Goal: Complete application form

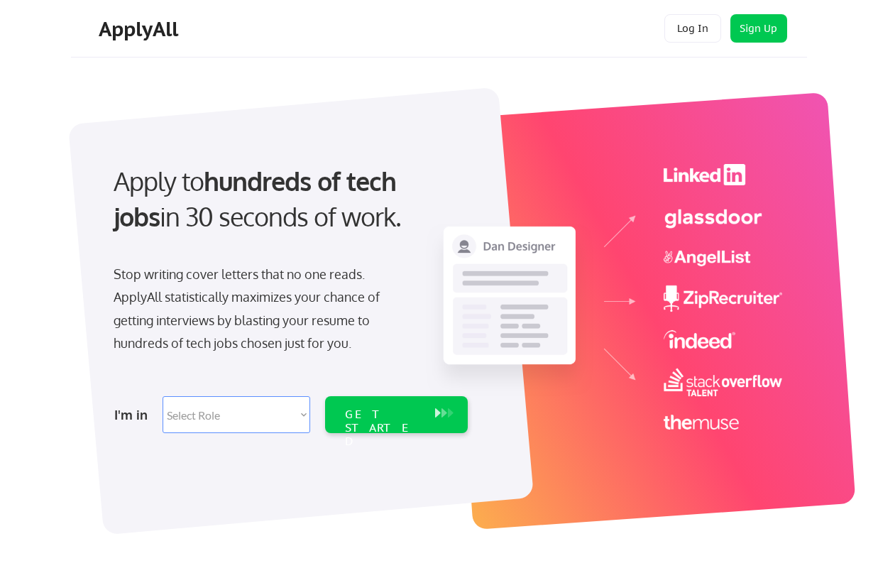
click at [246, 423] on select "Select Role Software Engineering Product Management Customer Success Sales UI/U…" at bounding box center [237, 414] width 148 height 37
select select ""design""
click at [163, 396] on select "Select Role Software Engineering Product Management Customer Success Sales UI/U…" at bounding box center [237, 414] width 148 height 37
select select ""design""
click at [383, 413] on div "GET STARTED" at bounding box center [383, 428] width 76 height 41
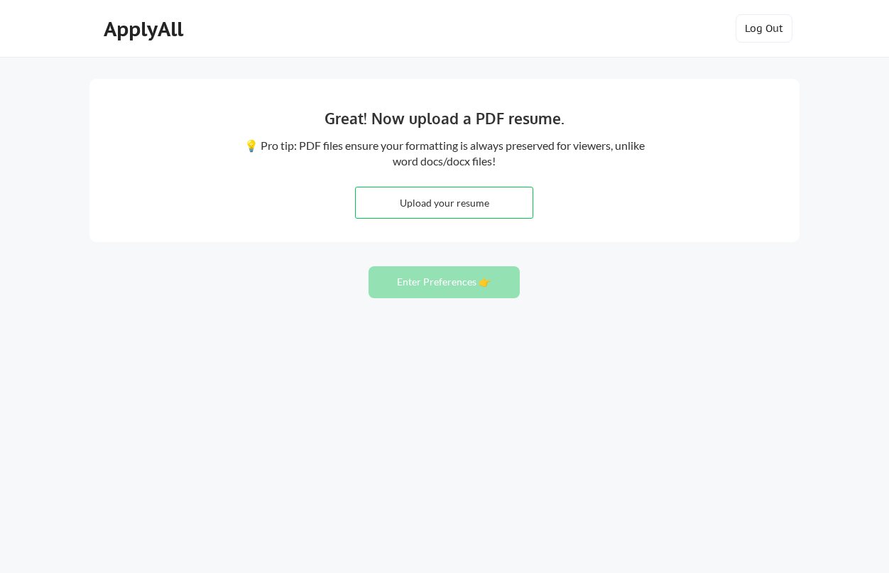
click at [437, 203] on input "file" at bounding box center [444, 202] width 177 height 31
type input "C:\fakepath\[PERSON_NAME]-resume.pdf"
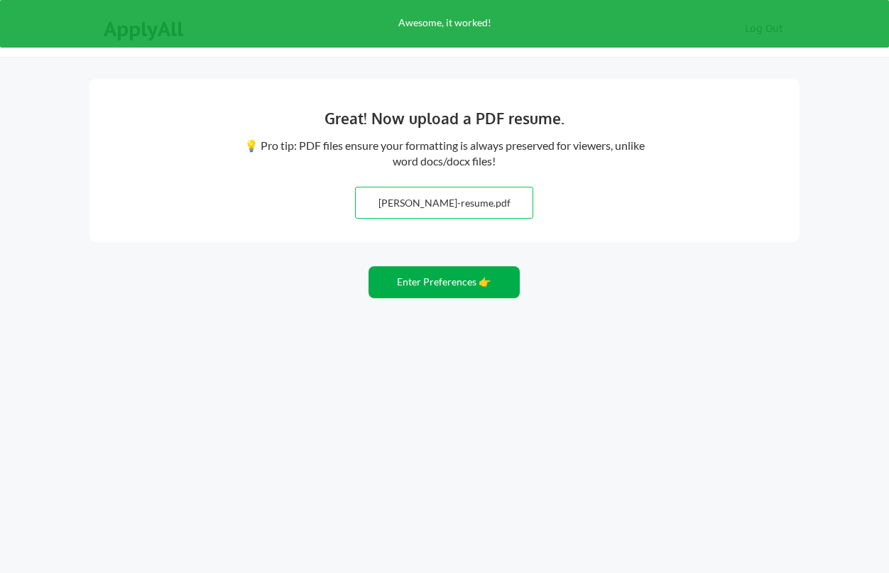
click at [430, 285] on button "Enter Preferences 👉" at bounding box center [444, 282] width 151 height 32
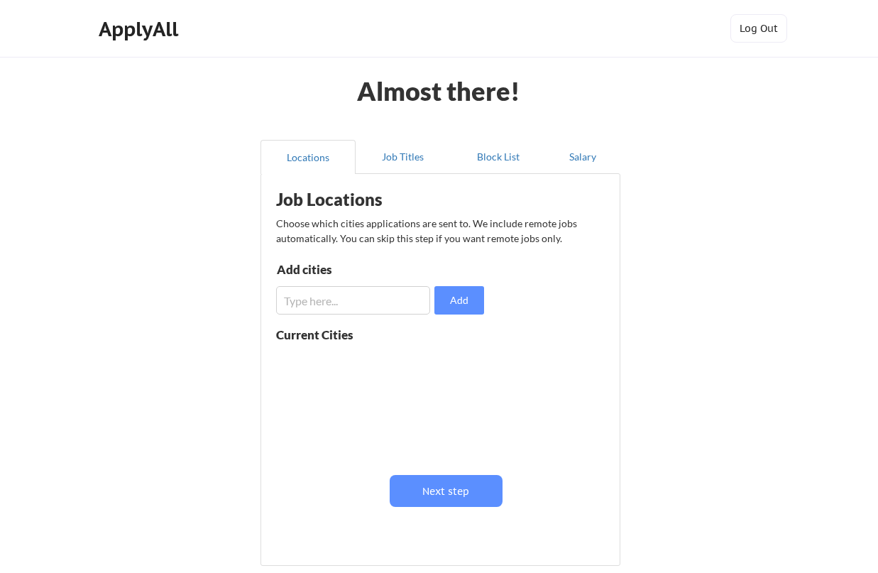
click at [379, 302] on input "input" at bounding box center [353, 300] width 154 height 28
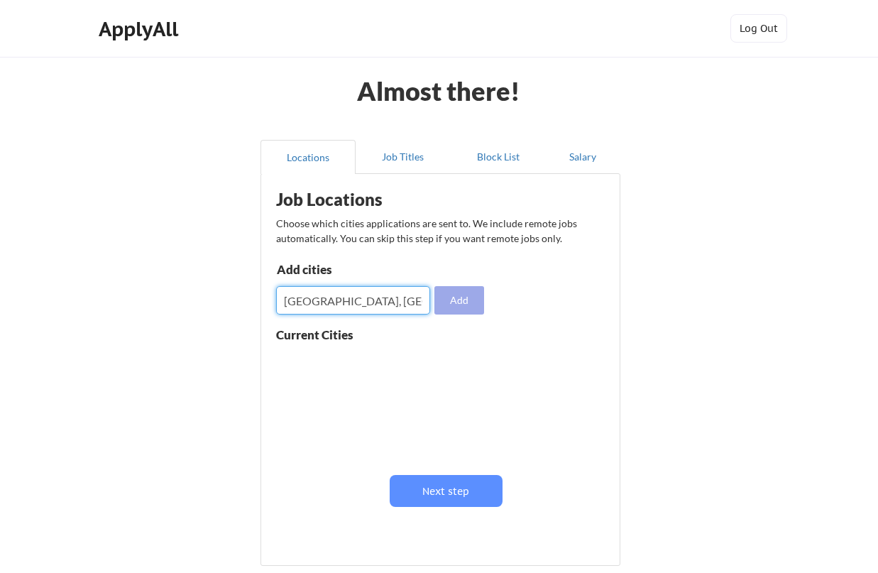
type input "Lafayette, IN"
click at [457, 299] on button "Add" at bounding box center [460, 300] width 50 height 28
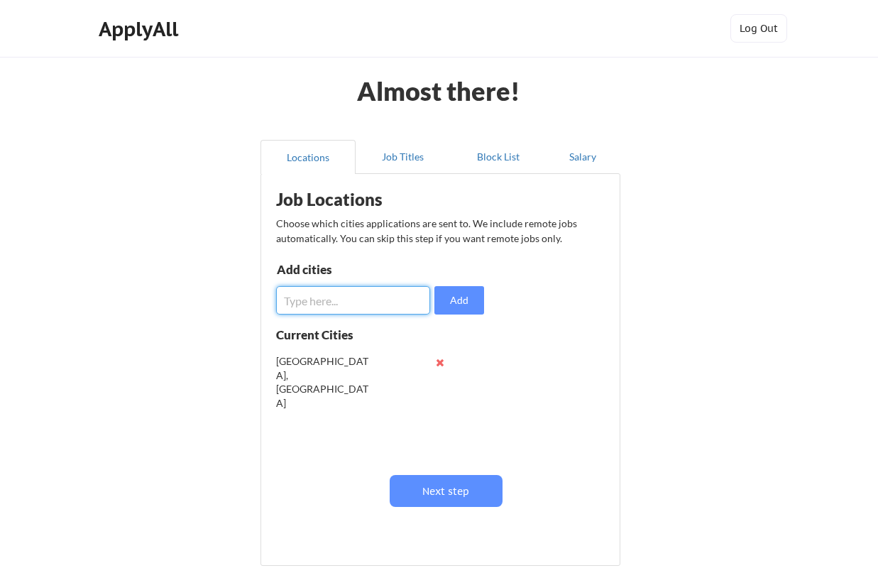
click at [352, 301] on input "input" at bounding box center [353, 300] width 154 height 28
type input "West Lafayette, IN"
click at [471, 298] on button "Add" at bounding box center [460, 300] width 50 height 28
click at [328, 302] on input "input" at bounding box center [353, 300] width 154 height 28
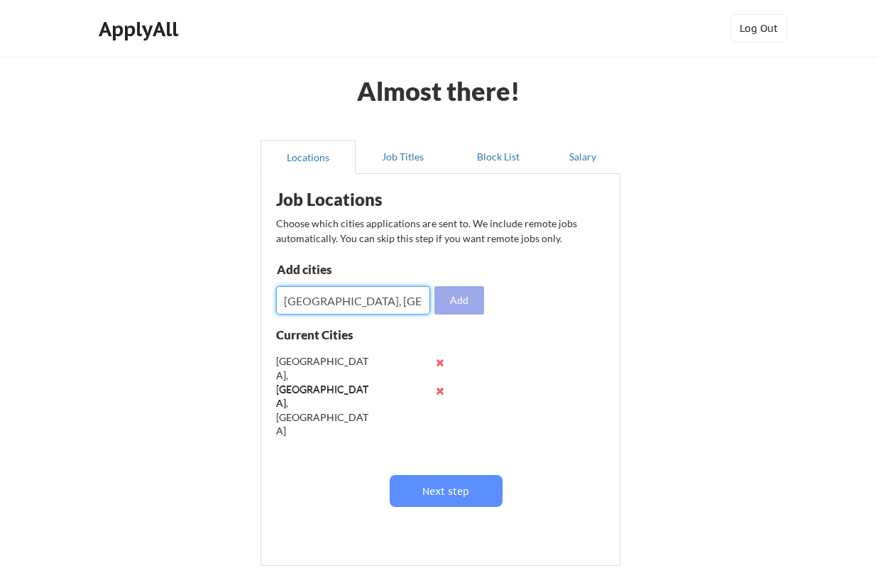
type input "Indianapolis, IN"
click at [452, 295] on button "Add" at bounding box center [460, 300] width 50 height 28
click at [354, 311] on input "input" at bounding box center [353, 300] width 154 height 28
type input "Chicago, IL"
click at [461, 298] on button "Add" at bounding box center [460, 300] width 50 height 28
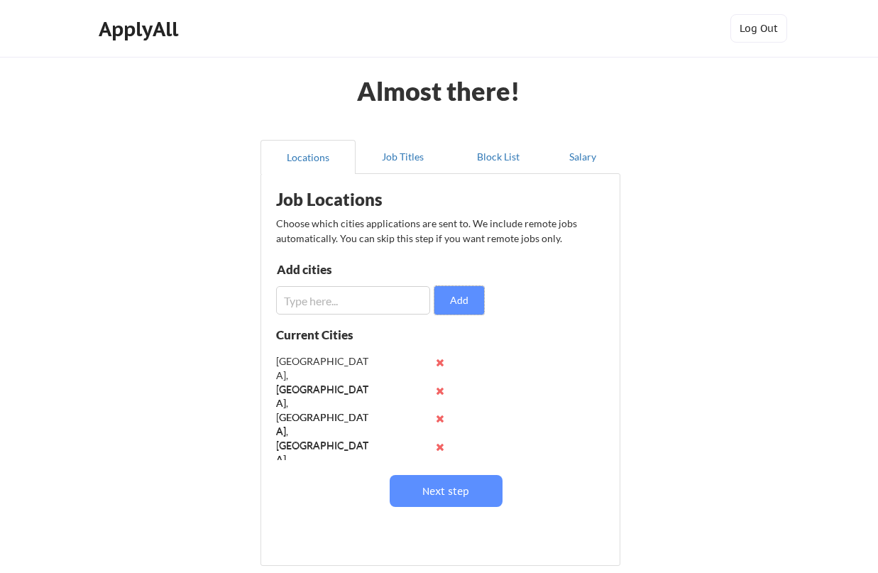
click at [721, 268] on div "Almost there! Locations Job Titles Block List Salary Job Locations Choose which…" at bounding box center [439, 348] width 878 height 696
click at [366, 305] on input "input" at bounding box center [353, 300] width 154 height 28
type input "Remote"
click at [469, 296] on button "Add" at bounding box center [460, 300] width 50 height 28
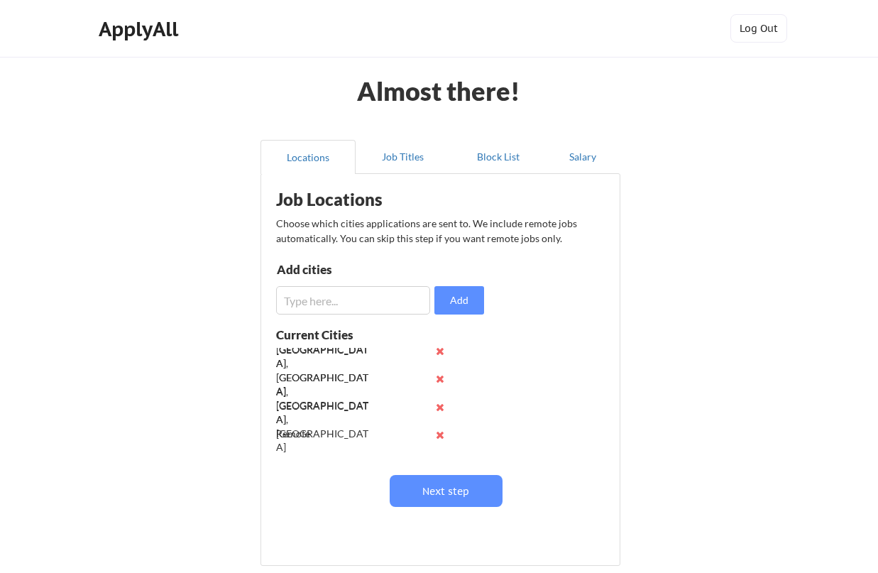
scroll to position [56, 0]
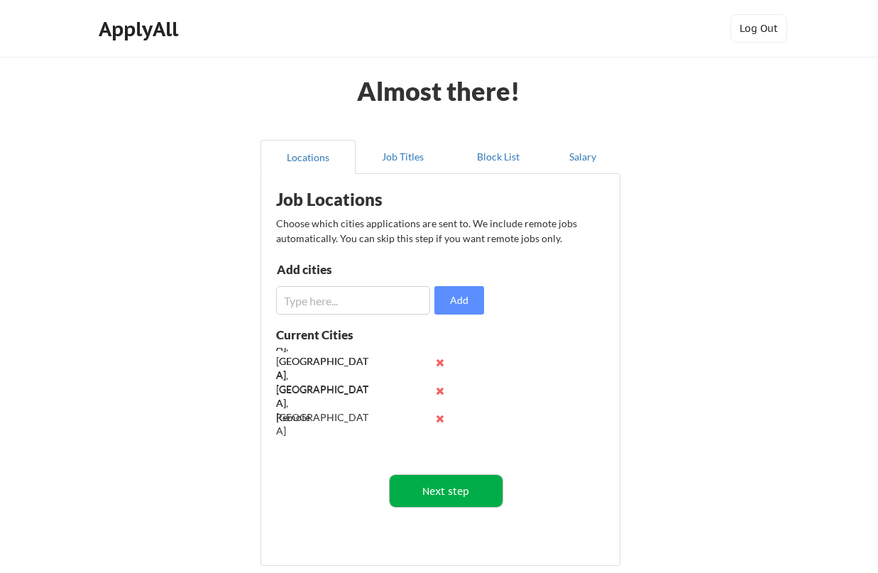
click at [457, 487] on button "Next step" at bounding box center [446, 491] width 113 height 32
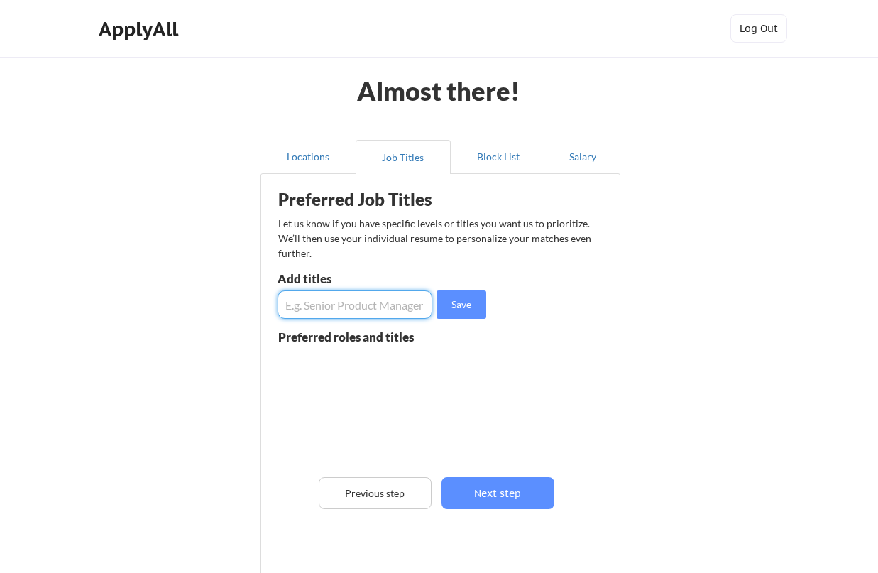
click at [386, 305] on input "input" at bounding box center [355, 304] width 155 height 28
type input "Senior Design Lead"
click at [455, 301] on button "Save" at bounding box center [462, 304] width 50 height 28
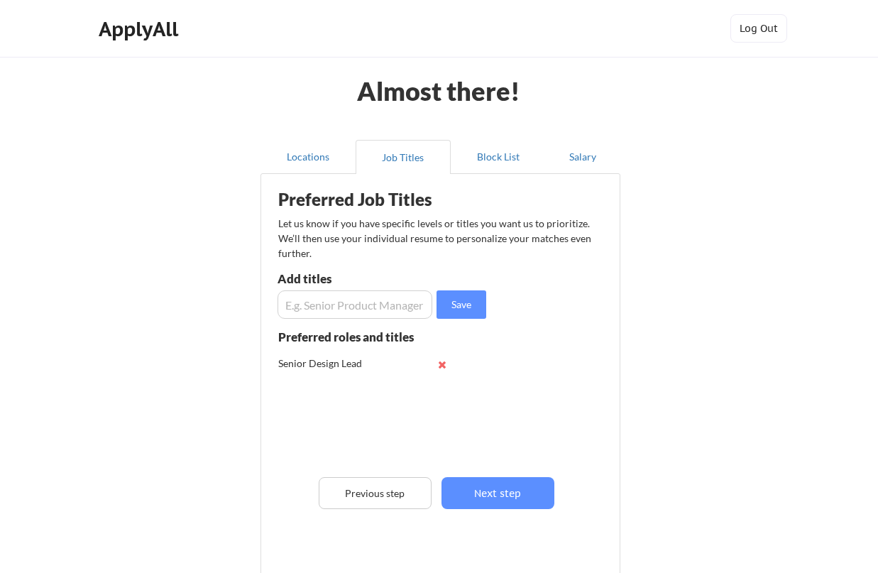
click at [361, 306] on input "input" at bounding box center [355, 304] width 155 height 28
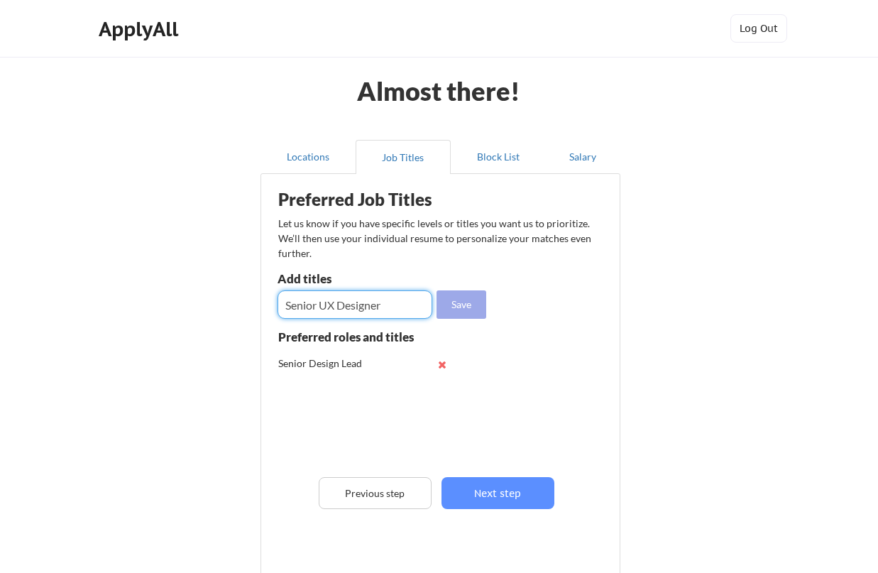
type input "Senior UX Designer"
click at [453, 305] on button "Save" at bounding box center [462, 304] width 50 height 28
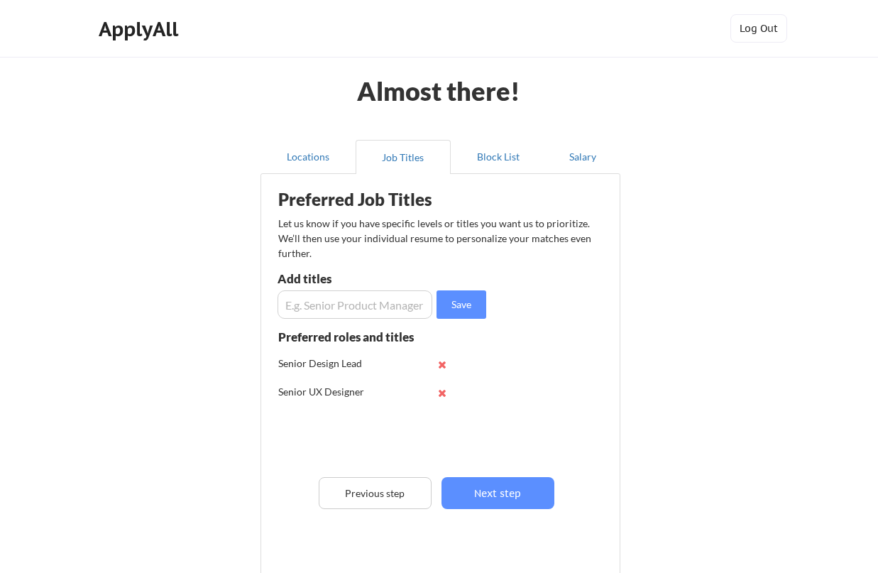
click at [407, 306] on input "input" at bounding box center [355, 304] width 155 height 28
type input "D"
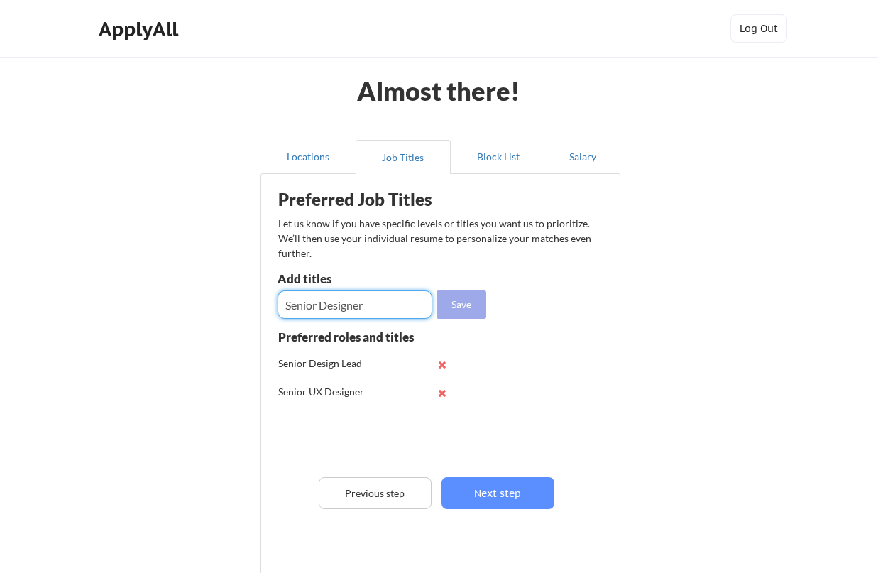
type input "Senior Designer"
click at [478, 306] on button "Save" at bounding box center [462, 304] width 50 height 28
click at [382, 307] on input "input" at bounding box center [355, 304] width 155 height 28
type input "Senior UI/UX Designer"
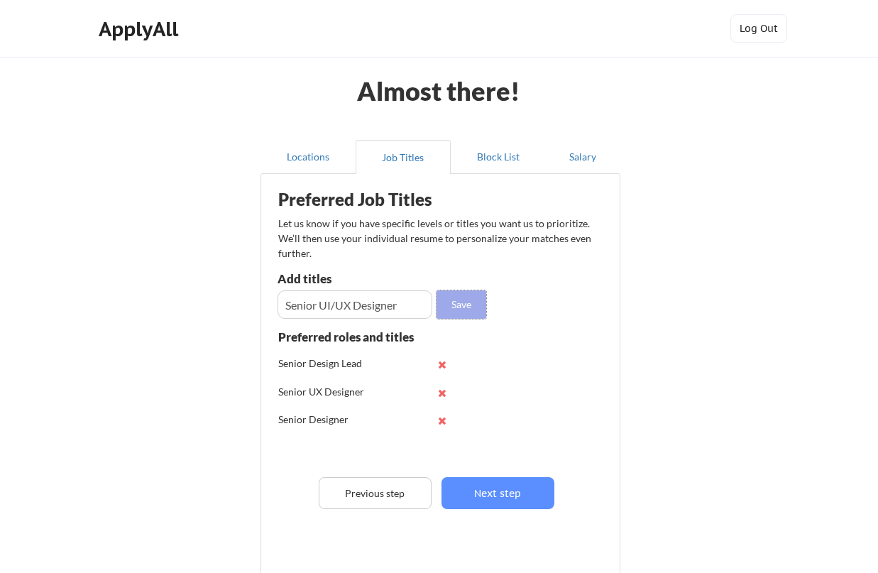
click at [462, 307] on button "Save" at bounding box center [462, 304] width 50 height 28
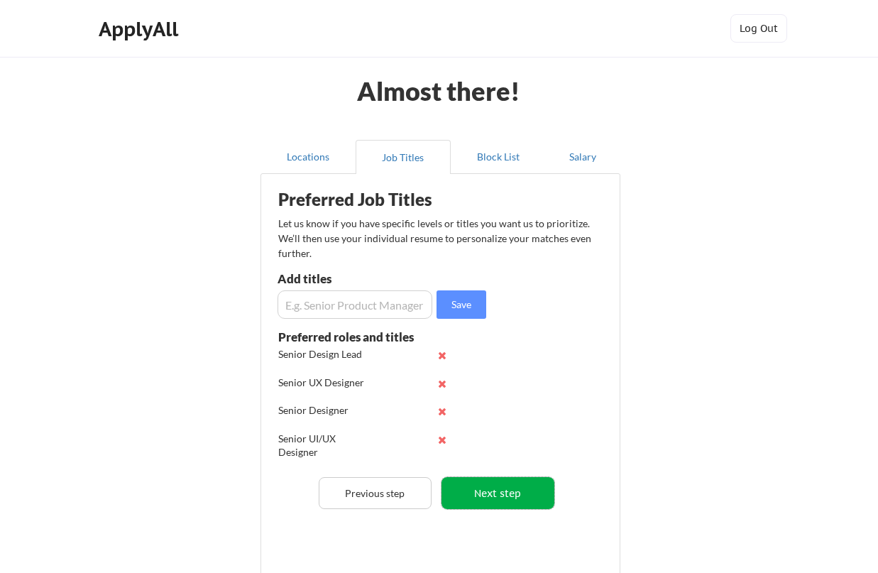
click at [507, 490] on button "Next step" at bounding box center [498, 493] width 113 height 32
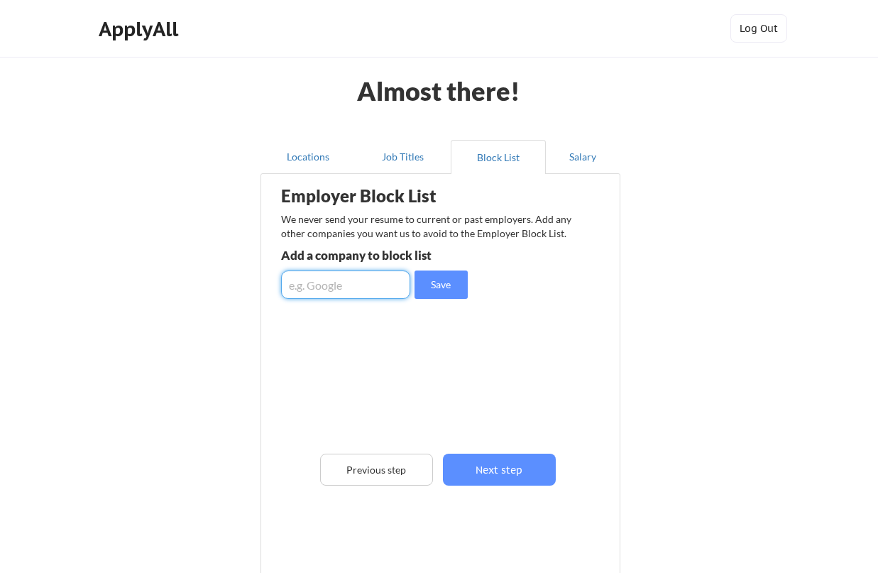
click at [364, 281] on input "input" at bounding box center [345, 285] width 129 height 28
type input "Follett Software"
click at [431, 284] on button "Save" at bounding box center [441, 285] width 53 height 28
click at [384, 285] on input "input" at bounding box center [345, 285] width 129 height 28
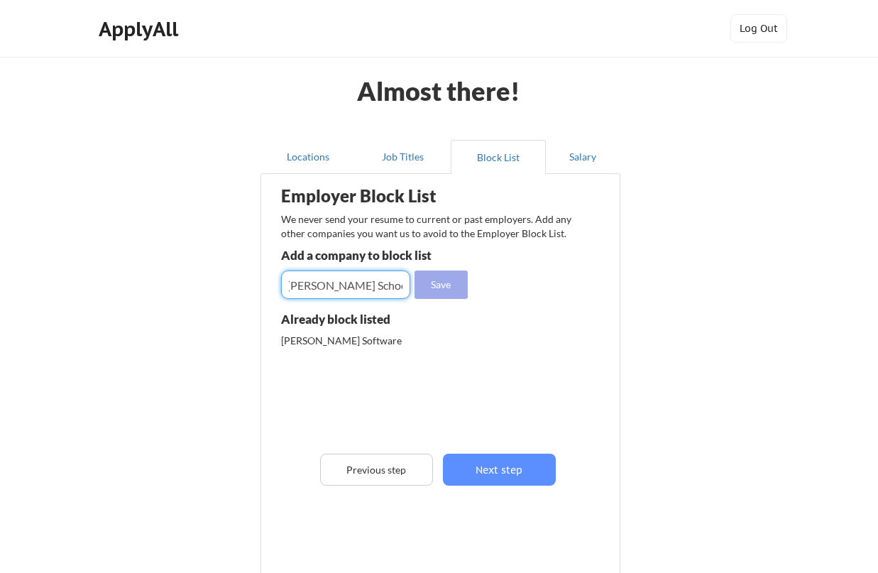
type input "Follett School Solutions"
click at [440, 286] on button "Save" at bounding box center [441, 285] width 53 height 28
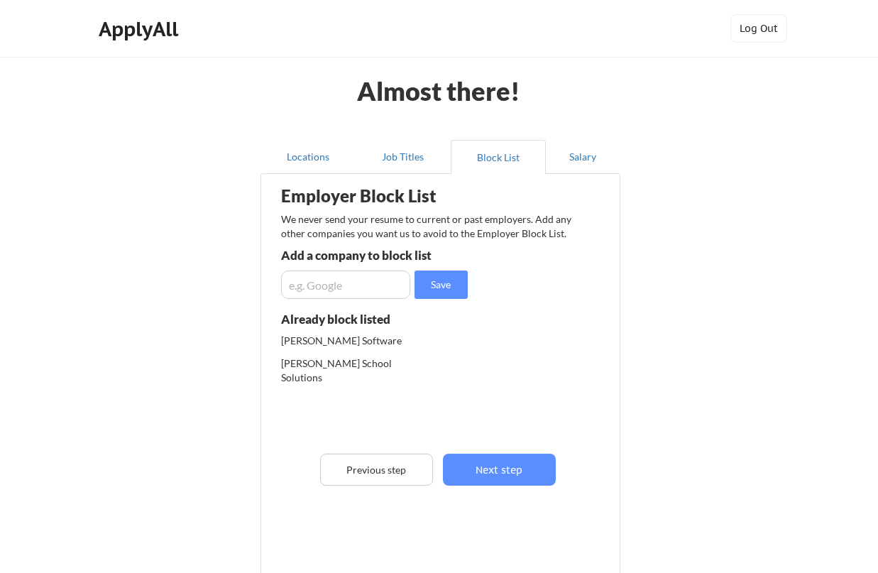
click at [357, 286] on input "input" at bounding box center [345, 285] width 129 height 28
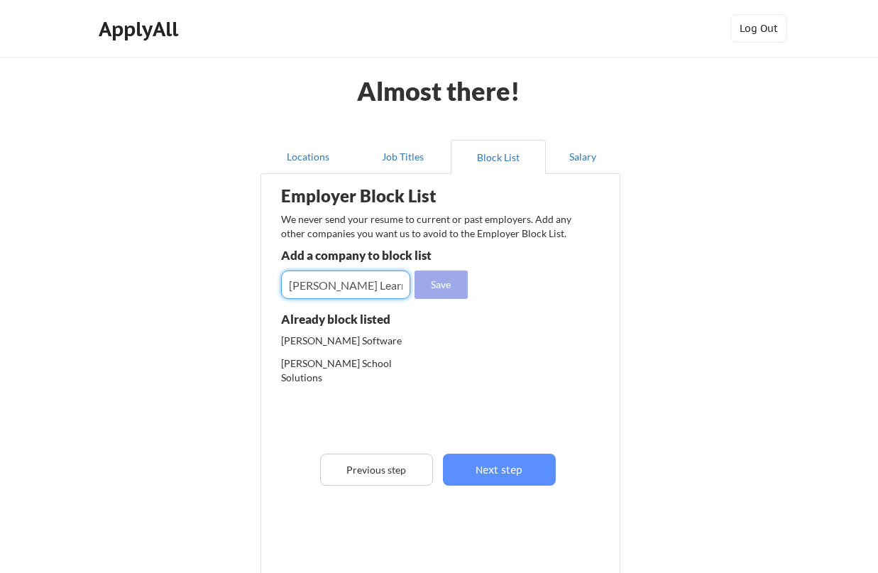
type input "Follett Learning"
click at [439, 286] on button "Save" at bounding box center [441, 285] width 53 height 28
click at [373, 286] on input "input" at bounding box center [345, 285] width 129 height 28
type input "Follett Content"
click at [432, 288] on button "Save" at bounding box center [441, 285] width 53 height 28
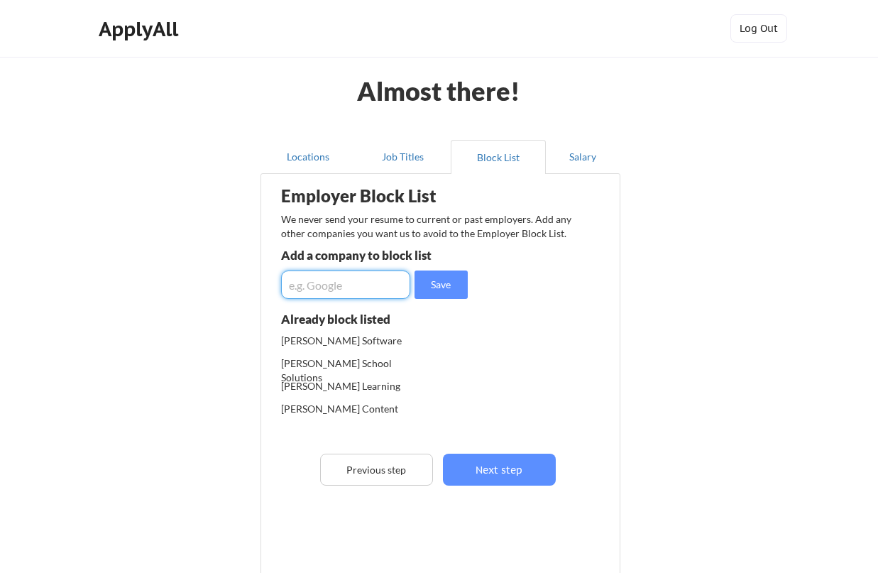
click at [385, 288] on input "input" at bounding box center [345, 285] width 129 height 28
type input "Follett"
click at [431, 285] on button "Save" at bounding box center [441, 285] width 53 height 28
click at [367, 285] on input "input" at bounding box center [345, 285] width 129 height 28
type input "Rust-Oleum"
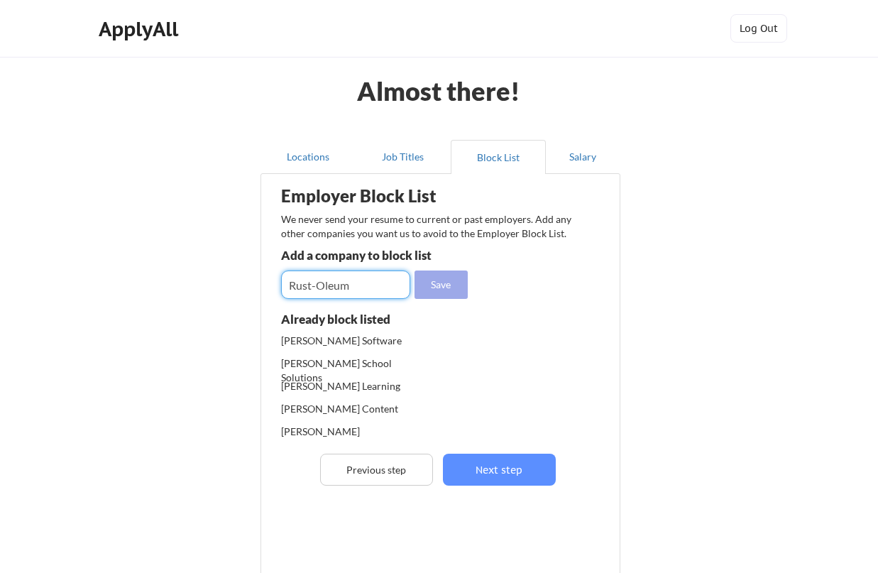
click at [442, 291] on button "Save" at bounding box center [441, 285] width 53 height 28
click at [382, 288] on input "input" at bounding box center [345, 285] width 129 height 28
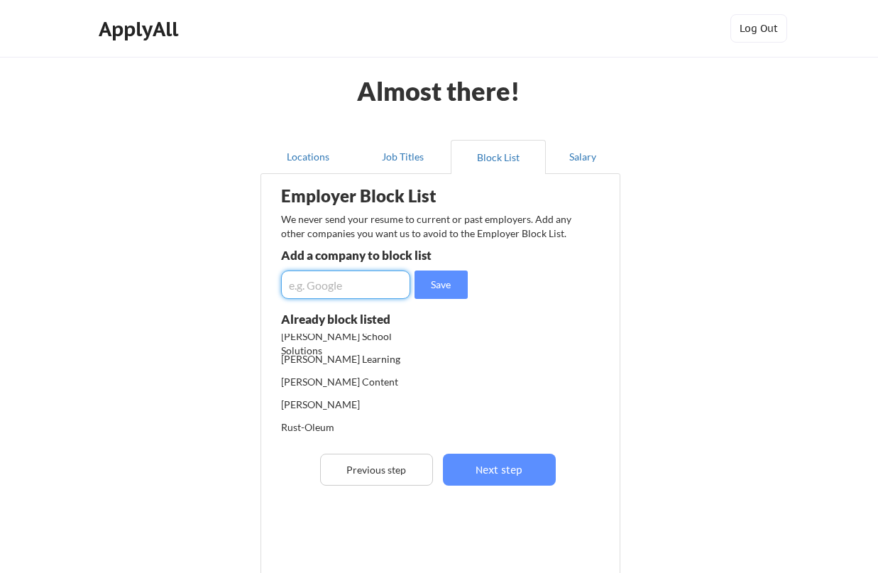
click at [373, 288] on input "input" at bounding box center [345, 285] width 129 height 28
type input "Orbitz"
click at [442, 283] on button "Save" at bounding box center [441, 285] width 53 height 28
click at [383, 286] on input "input" at bounding box center [345, 285] width 129 height 28
type input "D"
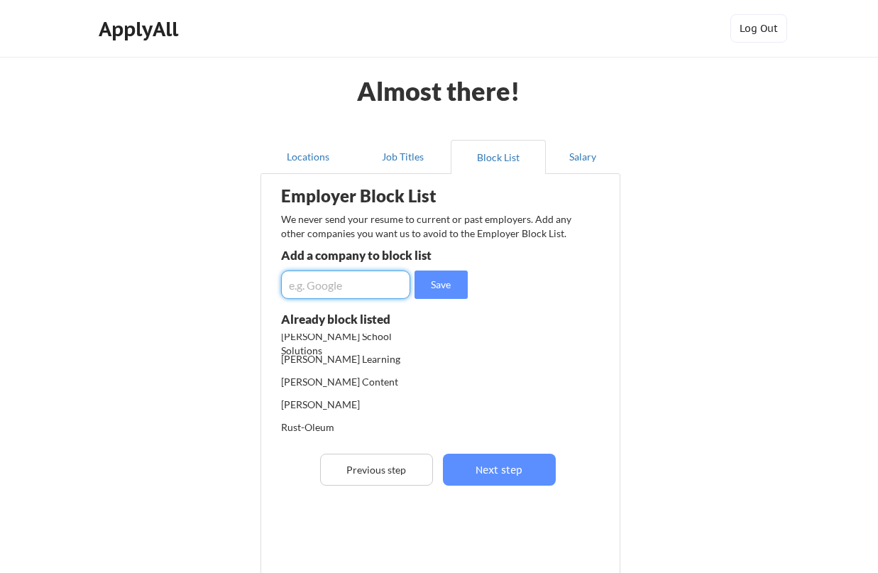
click at [352, 286] on input "input" at bounding box center [345, 285] width 129 height 28
type input "Zoro Tools"
click at [420, 283] on button "Save" at bounding box center [441, 285] width 53 height 28
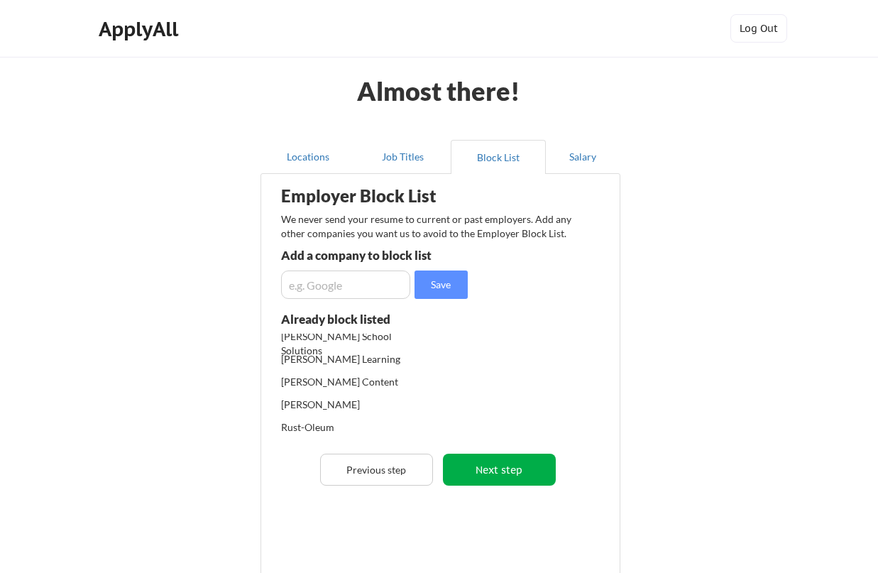
click at [511, 469] on button "Next step" at bounding box center [499, 470] width 113 height 32
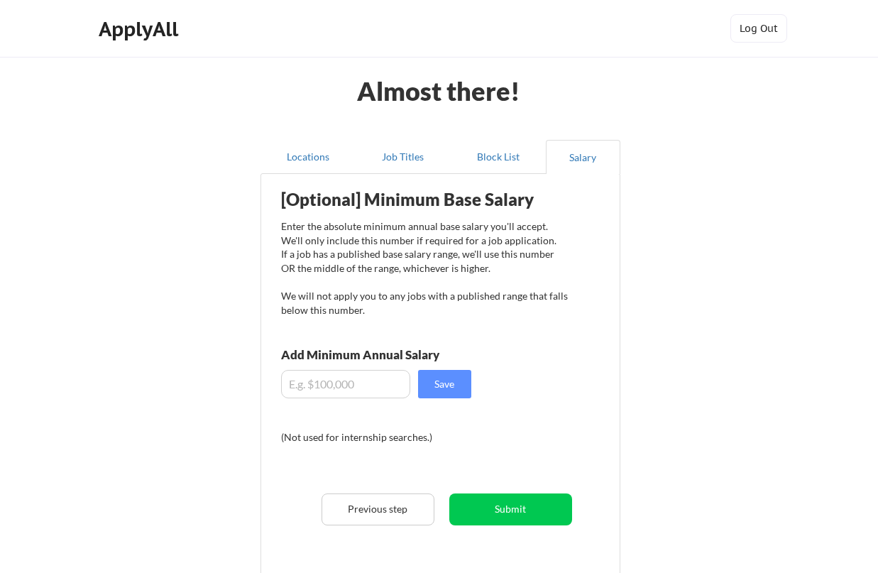
click at [385, 383] on input "input" at bounding box center [345, 384] width 129 height 28
click at [361, 384] on input "input" at bounding box center [345, 384] width 129 height 28
type input "$1"
type input "$100,000"
click at [576, 406] on div "[Optional] Minimum Base Salary Enter the absolute minimum annual base salary yo…" at bounding box center [443, 384] width 350 height 406
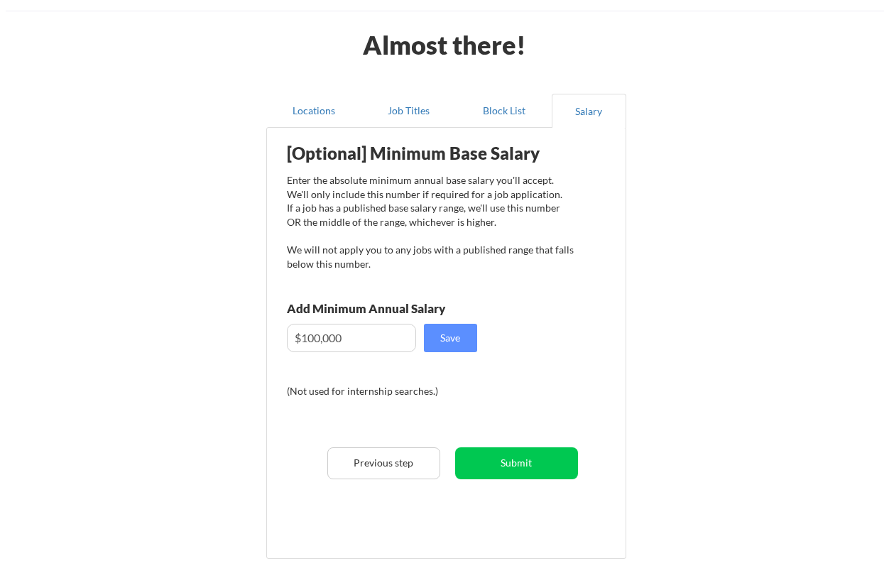
scroll to position [52, 0]
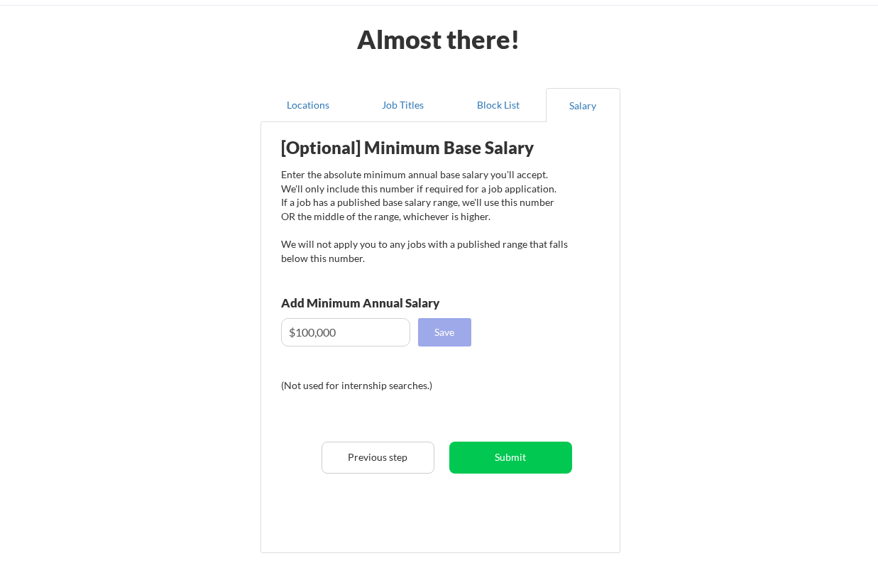
click at [434, 332] on button "Save" at bounding box center [444, 332] width 53 height 28
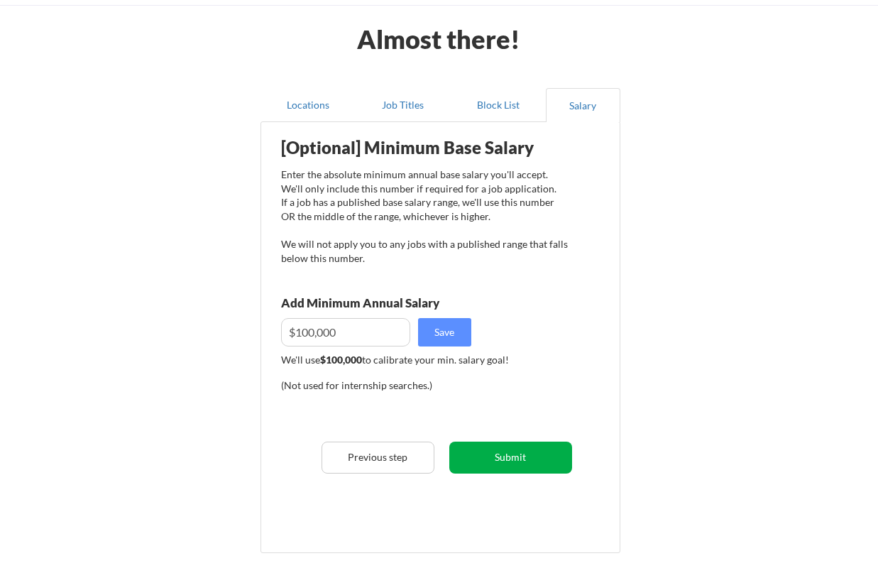
click at [521, 458] on button "Submit" at bounding box center [510, 458] width 123 height 32
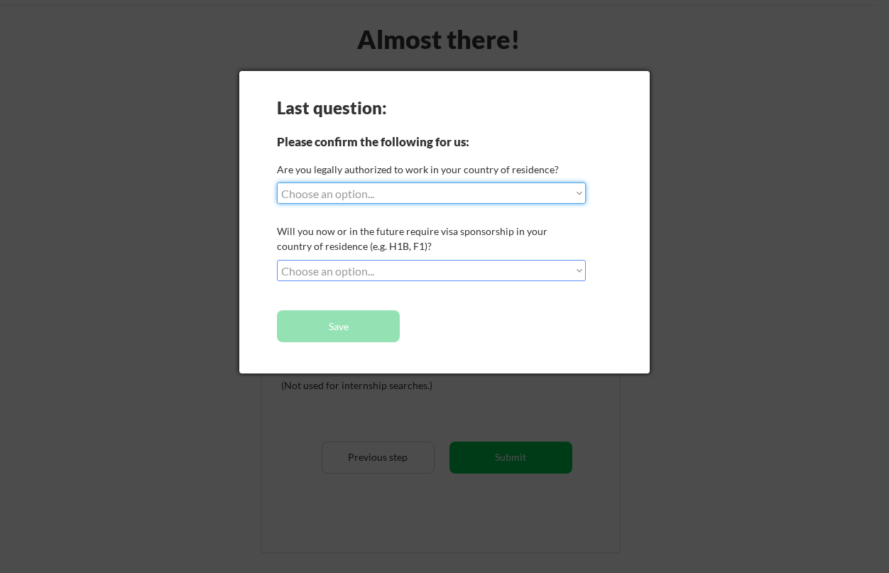
click at [410, 193] on select "Choose an option... Yes, I am a US Citizen Yes, I am a Canadian Citizen Yes, I …" at bounding box center [431, 192] width 309 height 21
select select ""yes__i_am_a_us_citizen""
click at [277, 182] on select "Choose an option... Yes, I am a US Citizen Yes, I am a Canadian Citizen Yes, I …" at bounding box center [431, 192] width 309 height 21
click at [410, 264] on select "Choose an option... No, I will not need sponsorship Yes, I will need sponsorship" at bounding box center [431, 270] width 309 height 21
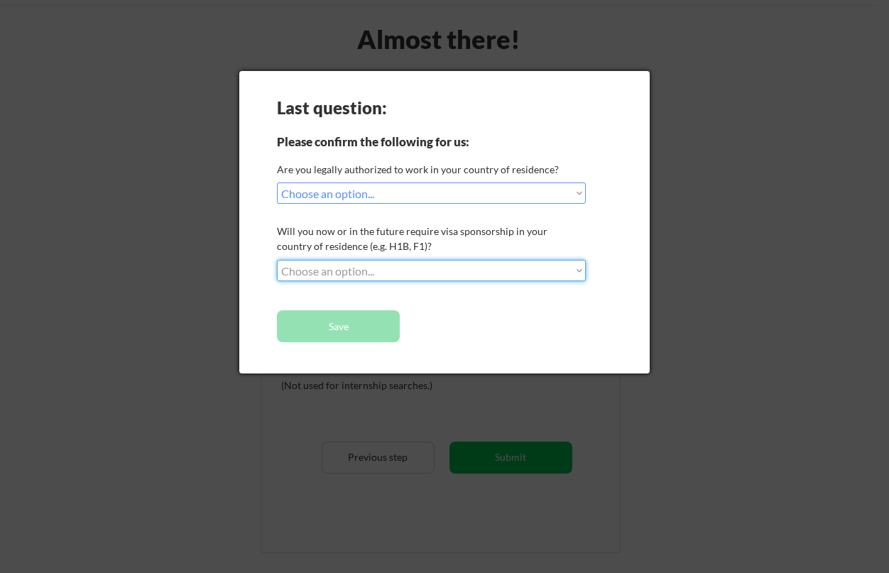
select select ""no__i_will_not_need_sponsorship""
click at [277, 260] on select "Choose an option... No, I will not need sponsorship Yes, I will need sponsorship" at bounding box center [431, 270] width 309 height 21
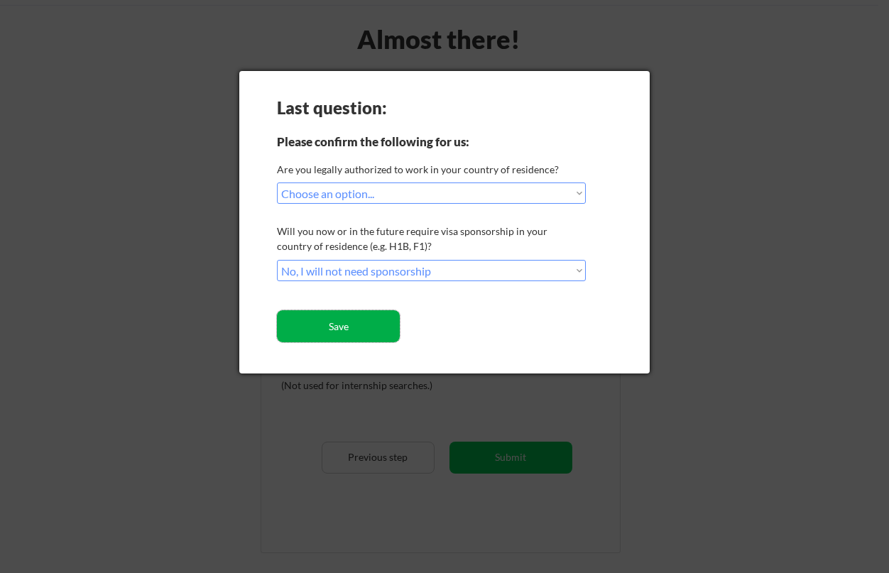
click at [356, 320] on button "Save" at bounding box center [338, 326] width 123 height 32
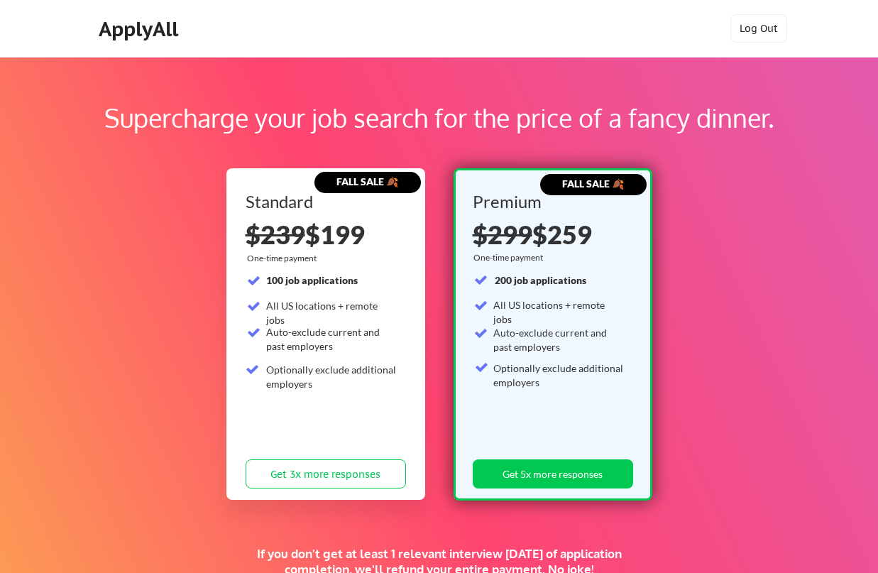
click at [689, 273] on div "Supercharge your job search for the price of a fancy dinner. FALL SALE 🍂 Standa…" at bounding box center [439, 445] width 878 height 776
